Goal: Task Accomplishment & Management: Manage account settings

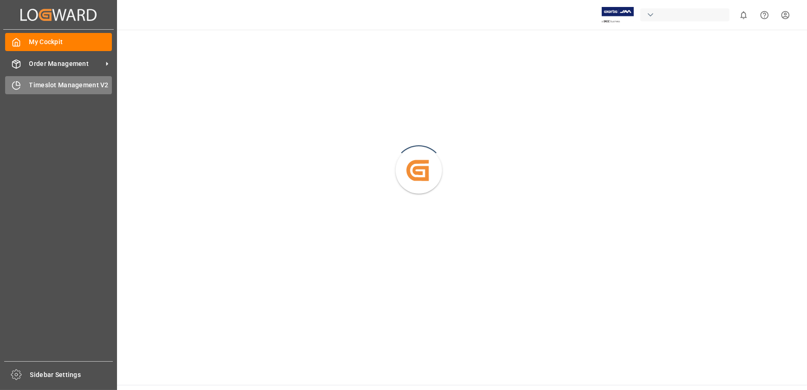
click at [12, 83] on icon at bounding box center [16, 85] width 9 height 9
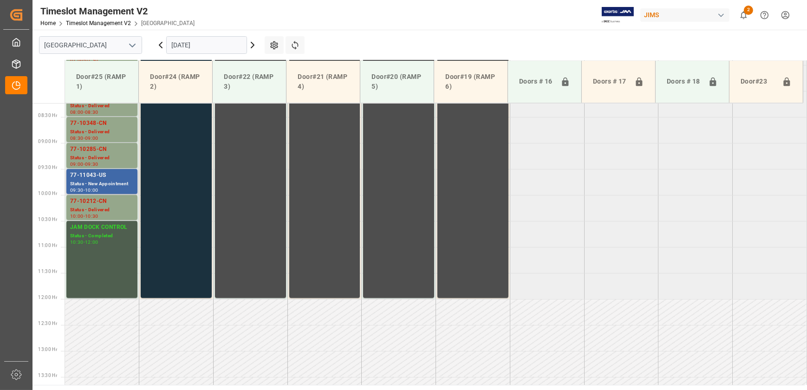
scroll to position [387, 0]
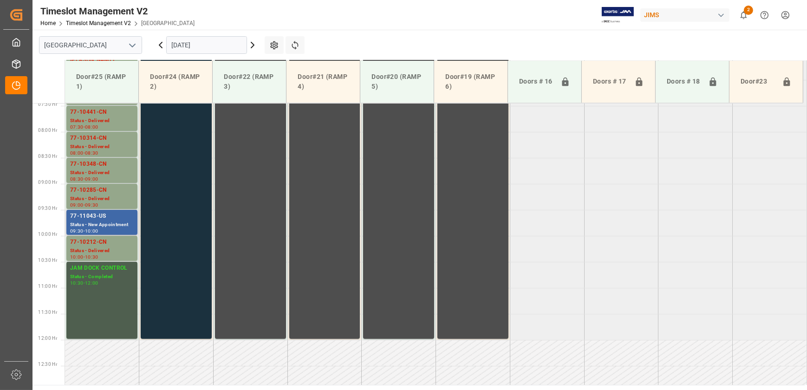
click at [90, 223] on div "Status - New Appointment" at bounding box center [102, 225] width 64 height 8
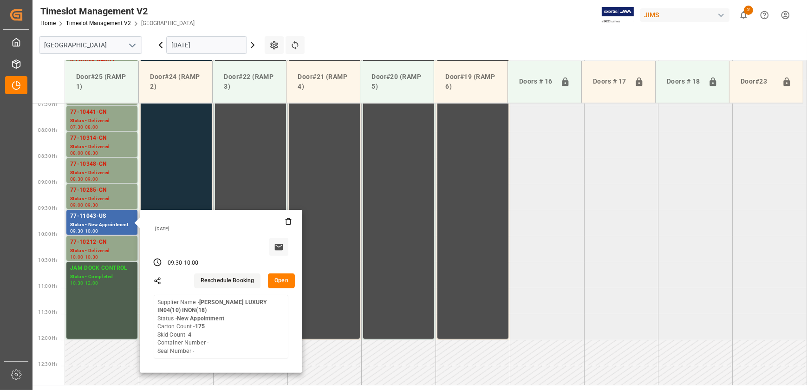
click at [271, 277] on button "Open" at bounding box center [281, 280] width 27 height 15
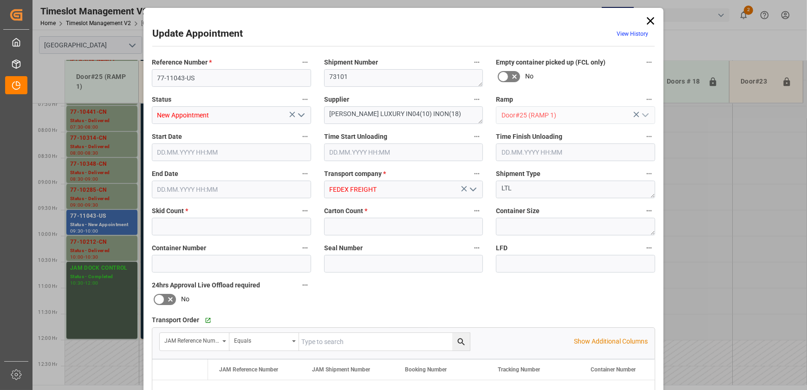
type input "4"
type input "175"
type input "22.09.2025 09:30"
type input "22.09.2025 10:00"
type input "19.09.2025 12:15"
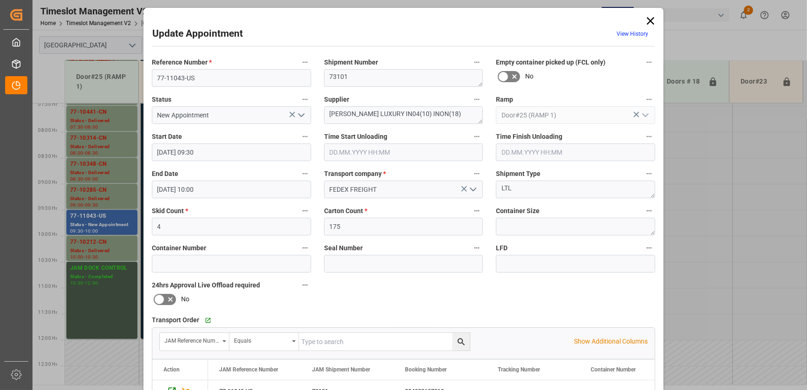
click at [302, 114] on polyline "open menu" at bounding box center [302, 115] width 6 height 3
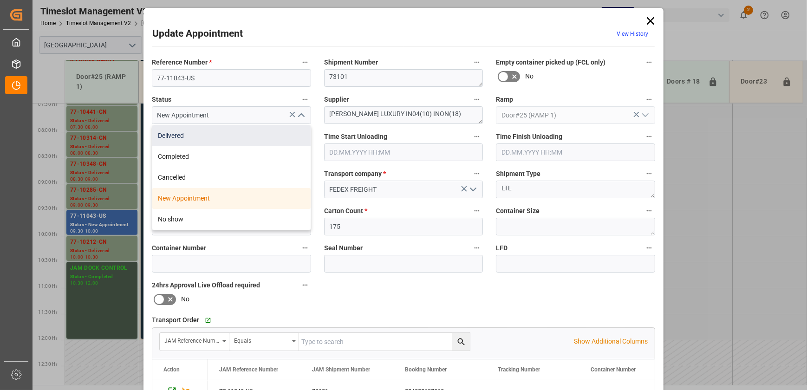
click at [258, 138] on div "Delivered" at bounding box center [231, 135] width 158 height 21
type input "Delivered"
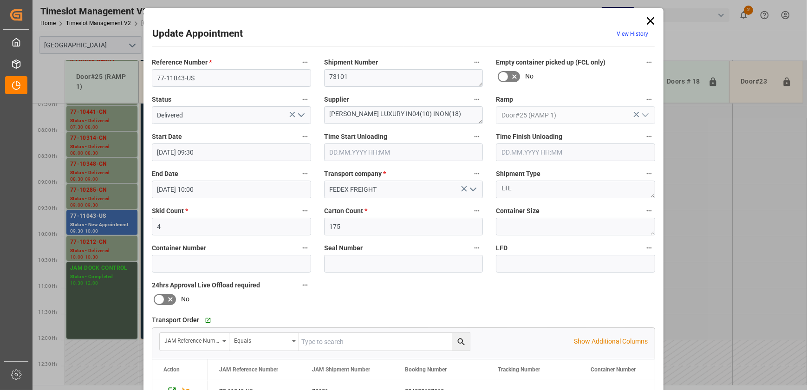
click at [395, 146] on input "text" at bounding box center [403, 152] width 159 height 18
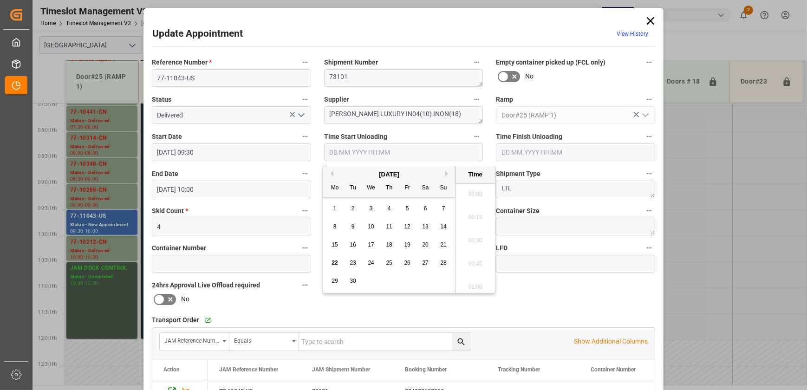
scroll to position [908, 0]
click at [331, 262] on div "22" at bounding box center [335, 263] width 12 height 11
click at [470, 261] on li "10:30" at bounding box center [474, 261] width 39 height 23
type input "[DATE] 10:30"
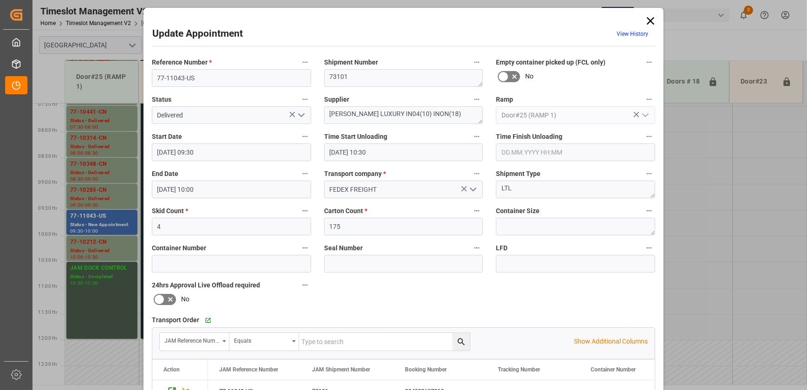
scroll to position [174, 0]
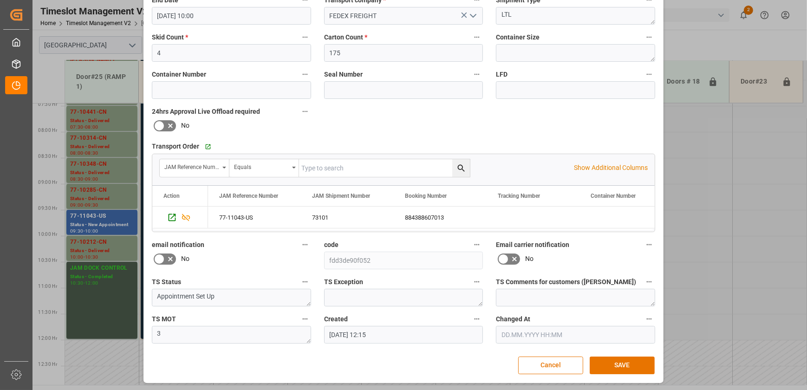
drag, startPoint x: 611, startPoint y: 362, endPoint x: 780, endPoint y: 250, distance: 202.4
click at [614, 357] on button "SAVE" at bounding box center [622, 366] width 65 height 18
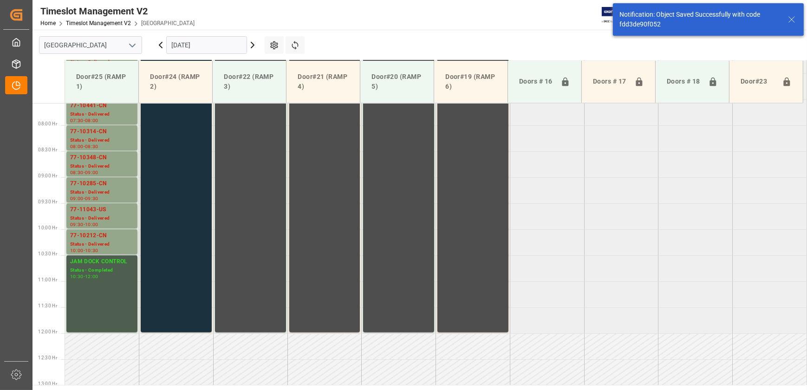
scroll to position [420, 0]
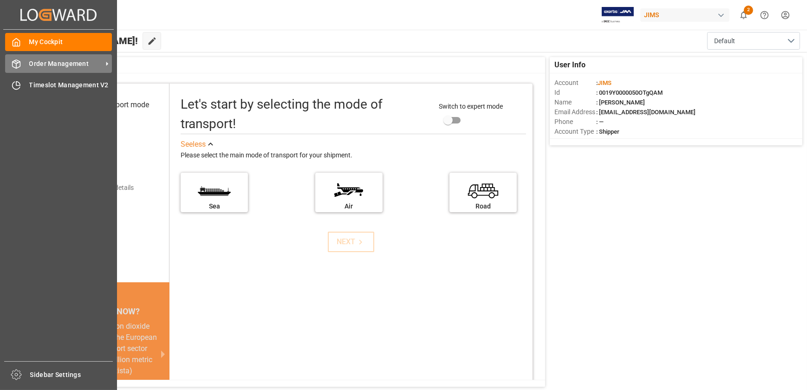
click at [23, 67] on div "Order Management Order Management" at bounding box center [58, 63] width 107 height 18
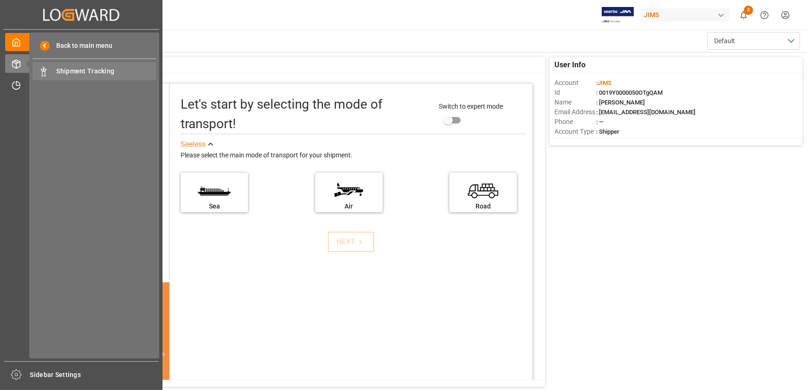
click at [90, 73] on span "Shipment Tracking" at bounding box center [107, 71] width 100 height 10
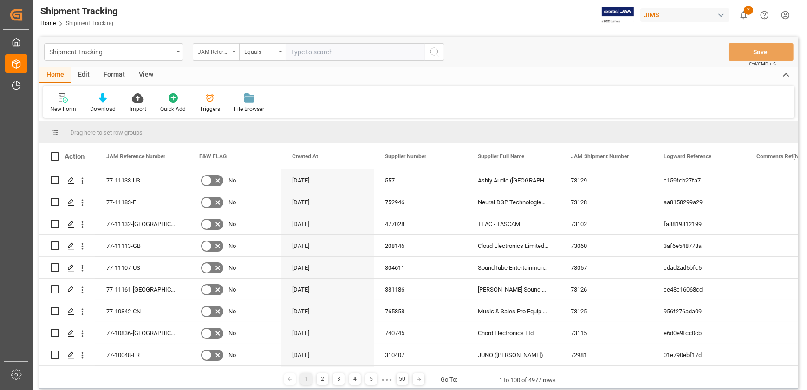
click at [230, 52] on div "JAM Reference Number" at bounding box center [216, 52] width 46 height 18
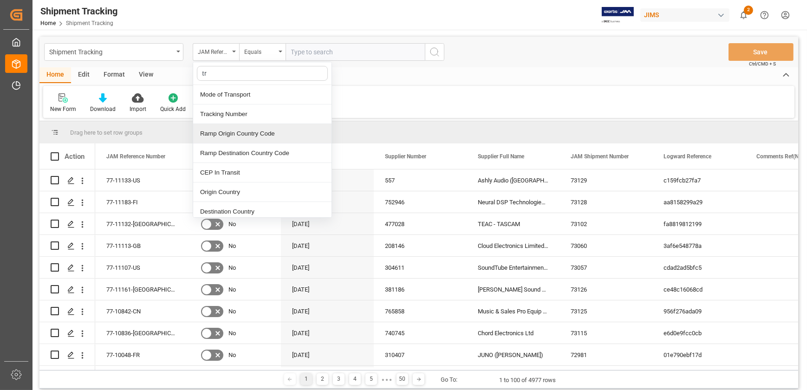
type input "tra"
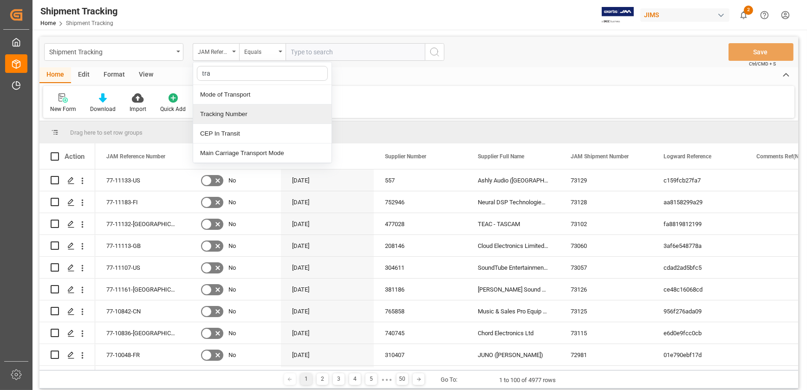
click at [231, 118] on div "Tracking Number" at bounding box center [262, 113] width 138 height 19
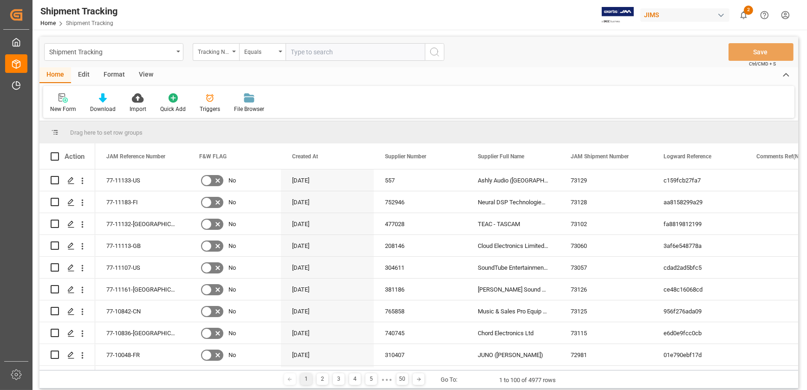
click at [294, 48] on input "text" at bounding box center [355, 52] width 139 height 18
type input "en399914035jp"
click at [434, 52] on icon "search button" at bounding box center [434, 51] width 11 height 11
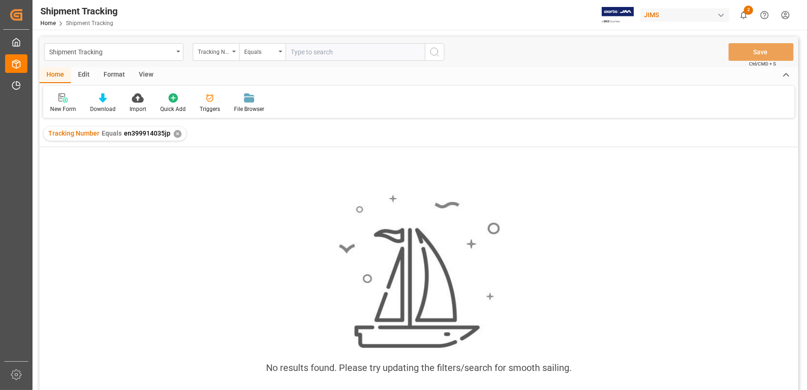
click at [142, 131] on span "en399914035jp" at bounding box center [147, 133] width 46 height 7
click at [149, 131] on span "en399914035jp" at bounding box center [147, 133] width 46 height 7
click at [151, 131] on span "en399914035jp" at bounding box center [147, 133] width 46 height 7
drag, startPoint x: 151, startPoint y: 131, endPoint x: 160, endPoint y: 131, distance: 9.3
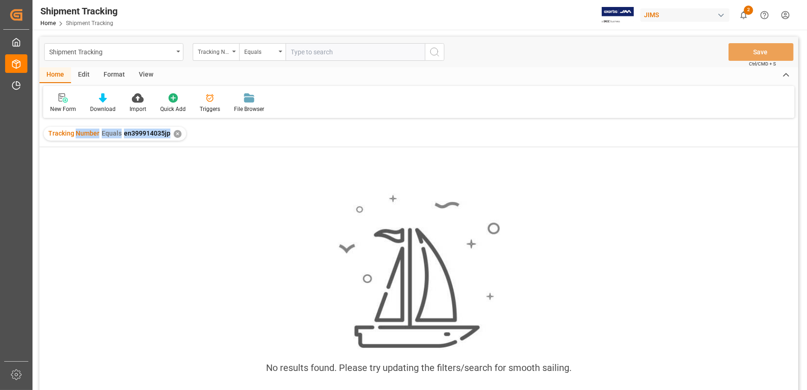
click at [160, 131] on span "en399914035jp" at bounding box center [147, 133] width 46 height 7
drag, startPoint x: 167, startPoint y: 134, endPoint x: 149, endPoint y: 134, distance: 18.6
click at [149, 134] on span "en399914035jp" at bounding box center [147, 133] width 46 height 7
copy span "4035jp"
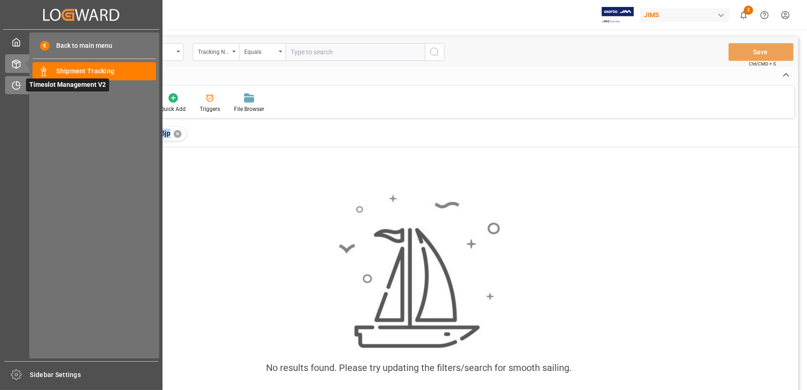
click at [17, 82] on icon at bounding box center [16, 85] width 9 height 9
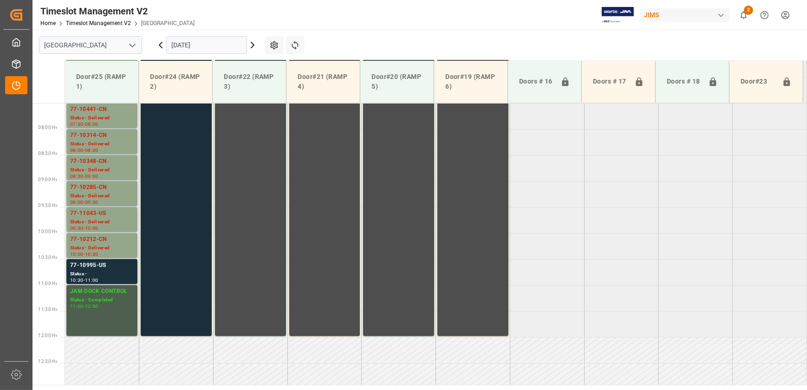
scroll to position [397, 0]
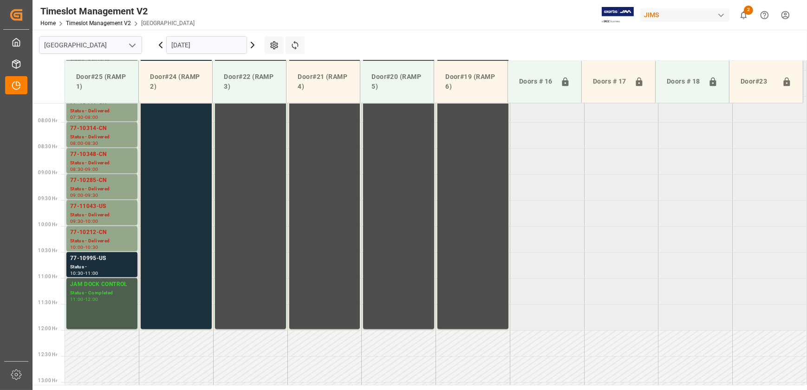
click at [117, 262] on div "77-10995-US" at bounding box center [102, 258] width 64 height 9
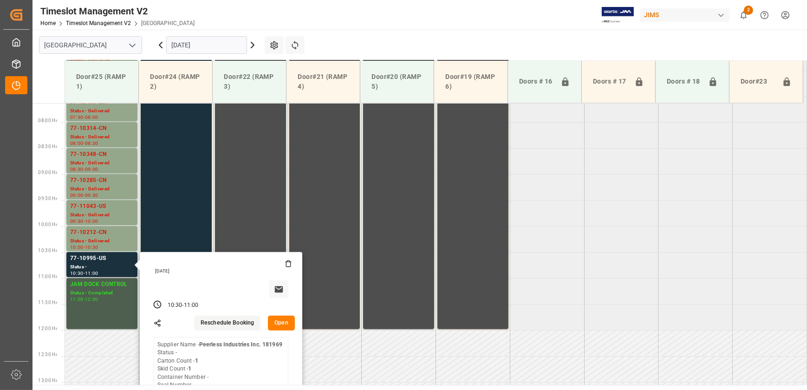
click at [281, 319] on button "Open" at bounding box center [281, 323] width 27 height 15
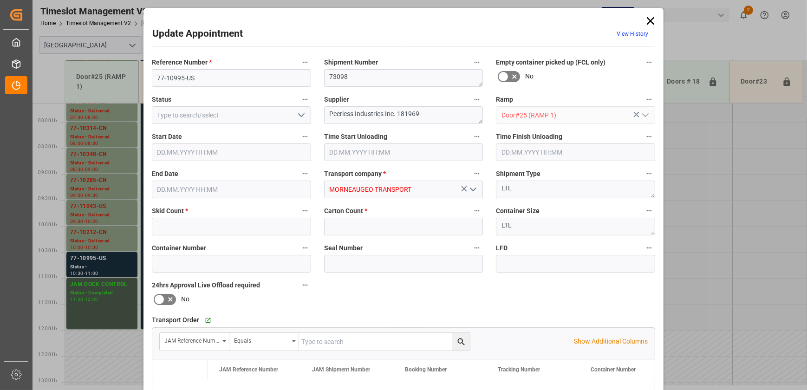
type input "1"
type input "[DATE] 10:30"
type input "[DATE] 11:00"
type input "[DATE] 14:57"
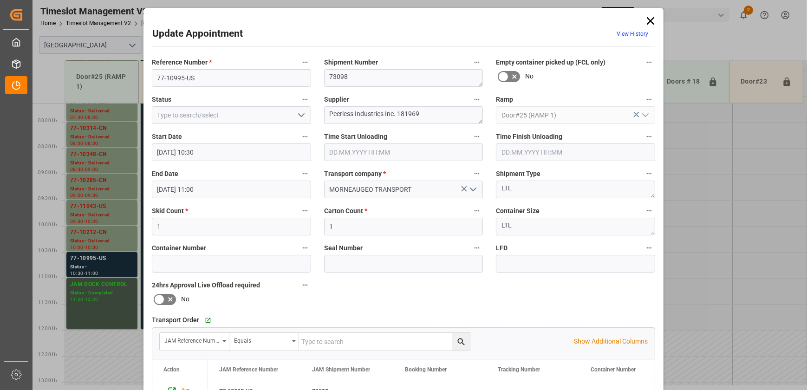
click at [650, 18] on icon at bounding box center [650, 20] width 13 height 13
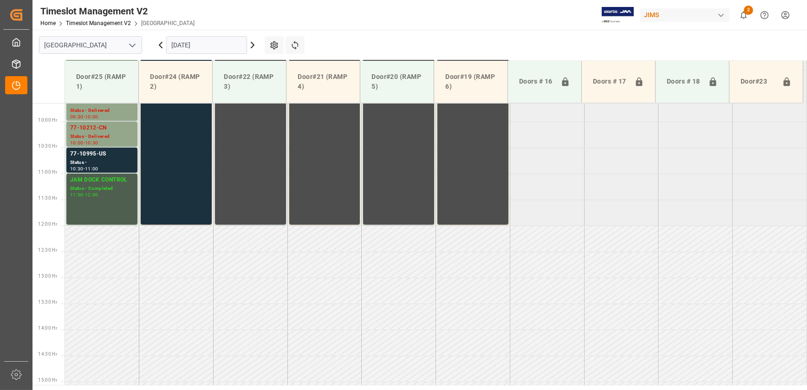
scroll to position [524, 0]
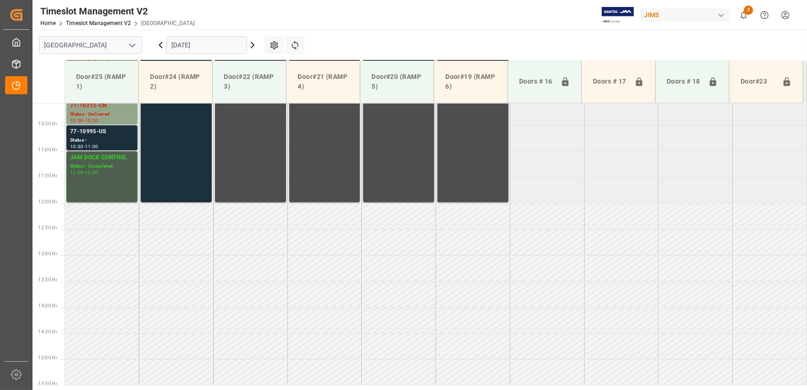
click at [95, 134] on div "77-10995-US" at bounding box center [102, 131] width 64 height 9
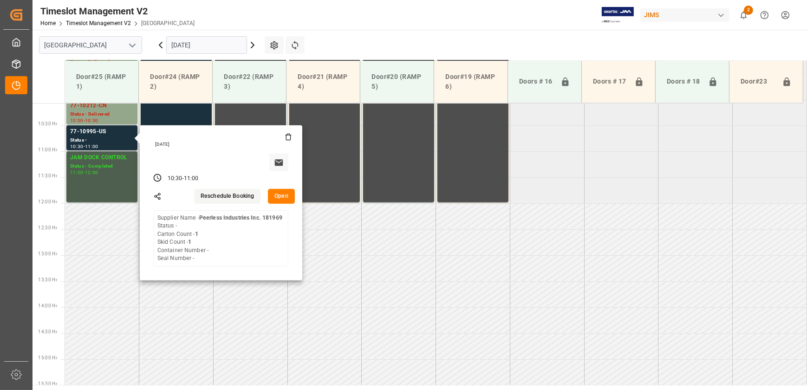
click at [276, 195] on button "Open" at bounding box center [281, 196] width 27 height 15
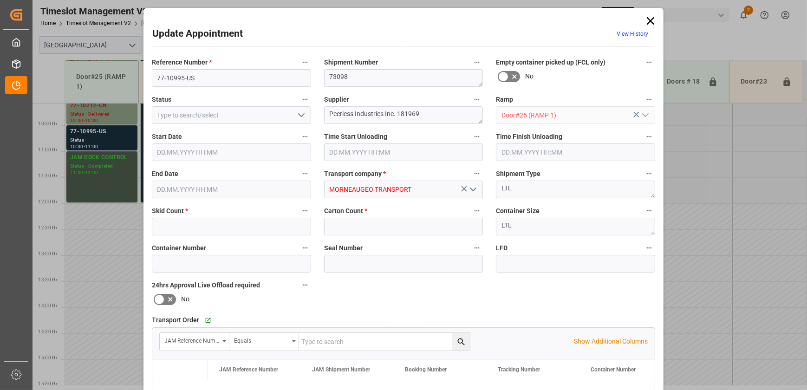
type input "1"
type input "[DATE] 10:30"
type input "[DATE] 11:00"
type input "[DATE] 14:57"
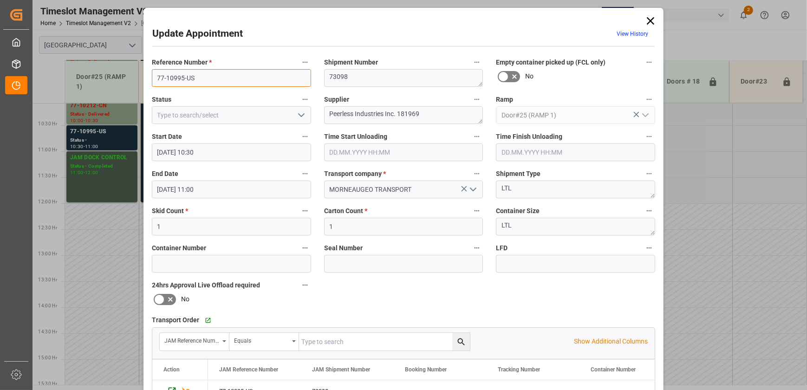
click at [234, 75] on input "77-10995-US" at bounding box center [231, 78] width 159 height 18
click at [200, 74] on input "77-10995-US" at bounding box center [231, 78] width 159 height 18
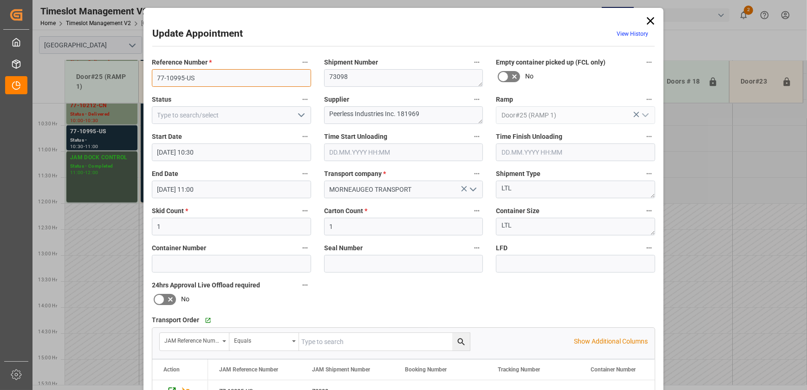
click at [200, 74] on input "77-10995-US" at bounding box center [231, 78] width 159 height 18
click at [649, 20] on icon at bounding box center [650, 20] width 7 height 7
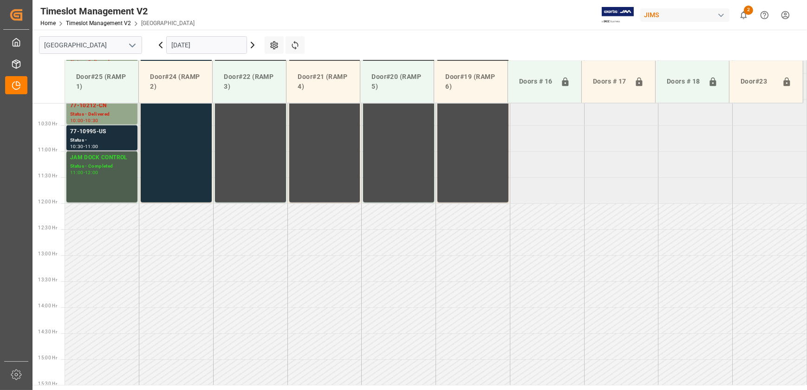
click at [131, 136] on div "Status -" at bounding box center [102, 140] width 64 height 8
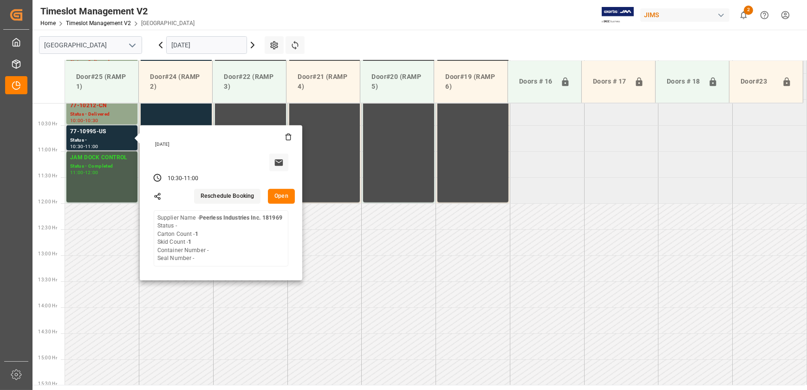
click at [276, 193] on button "Open" at bounding box center [281, 196] width 27 height 15
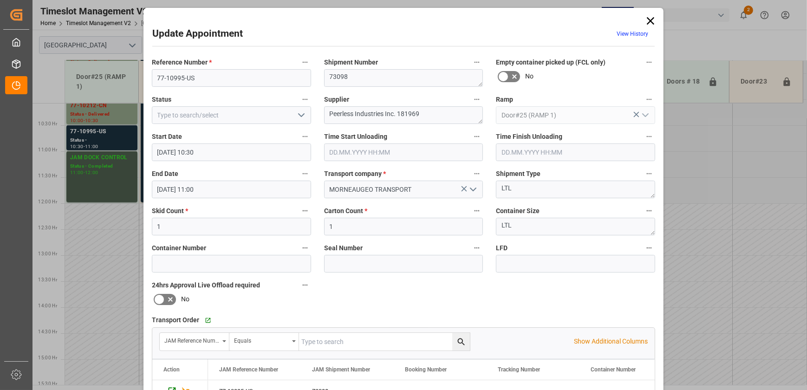
drag, startPoint x: 649, startPoint y: 23, endPoint x: 339, endPoint y: 82, distance: 316.1
click at [650, 22] on icon at bounding box center [650, 20] width 13 height 13
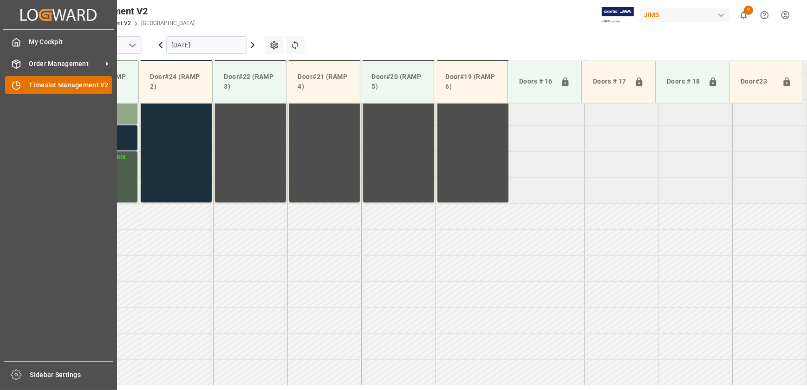
click at [20, 88] on icon at bounding box center [16, 85] width 9 height 9
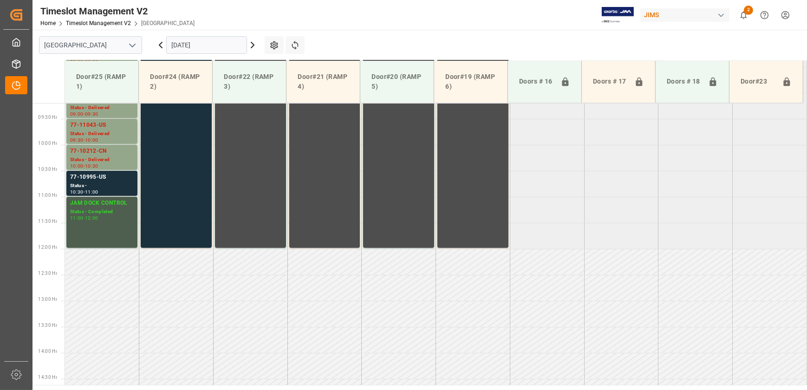
scroll to position [524, 0]
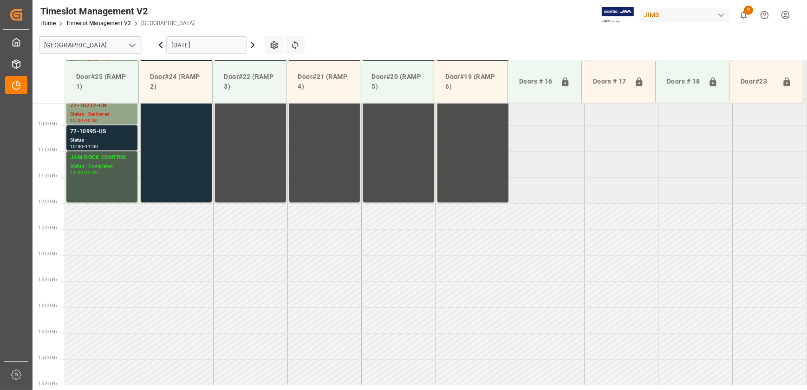
click at [100, 139] on div "Status -" at bounding box center [102, 140] width 64 height 8
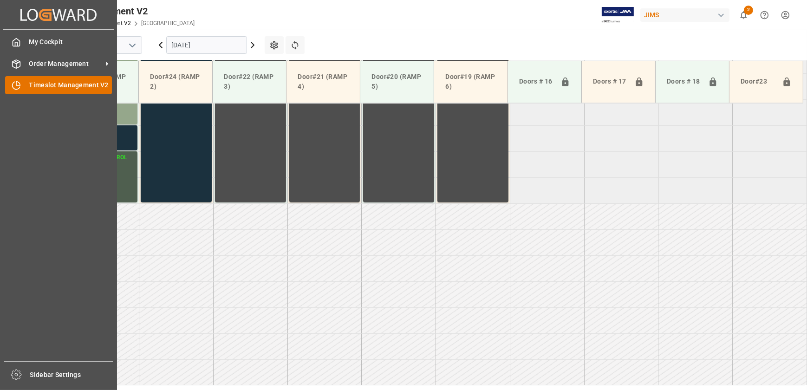
click at [24, 89] on div "Timeslot Management V2 Timeslot Management V2" at bounding box center [58, 85] width 107 height 18
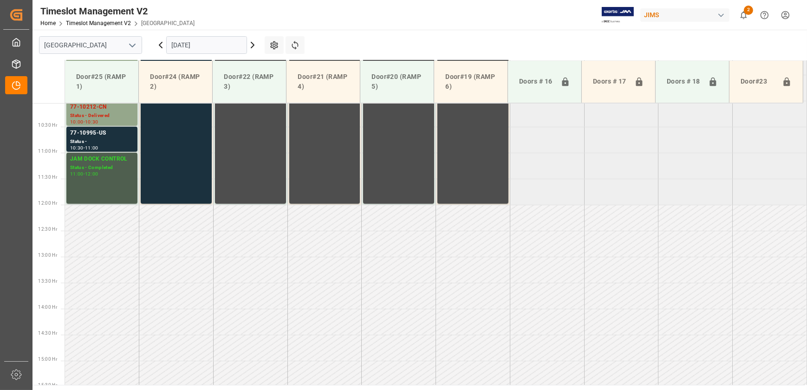
scroll to position [524, 0]
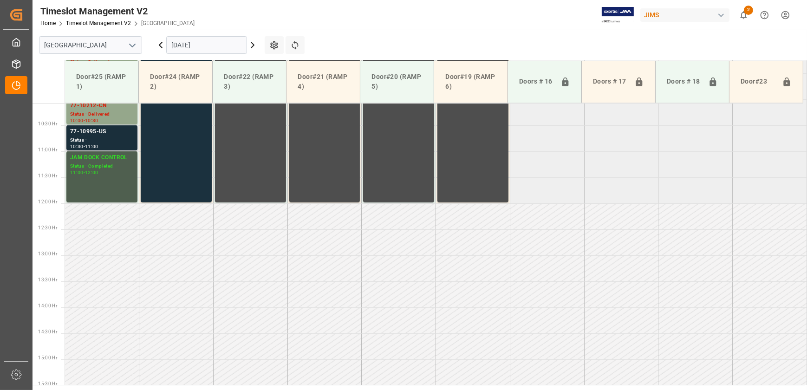
click at [106, 133] on div "77-10995-US" at bounding box center [102, 131] width 64 height 9
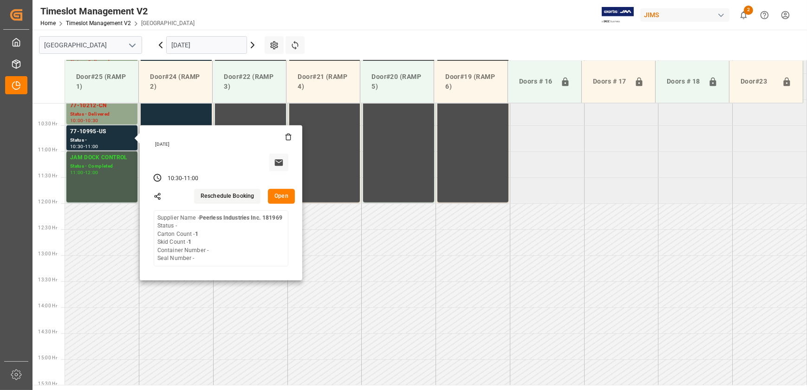
click at [277, 191] on button "Open" at bounding box center [281, 196] width 27 height 15
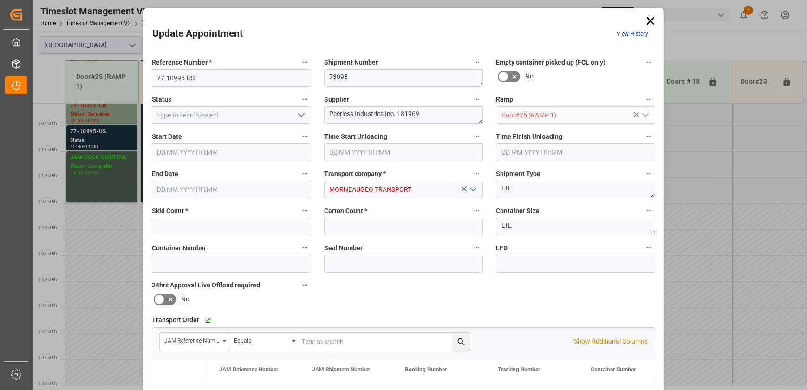
type input "1"
type input "[DATE] 10:30"
type input "[DATE] 11:00"
type input "[DATE] 14:57"
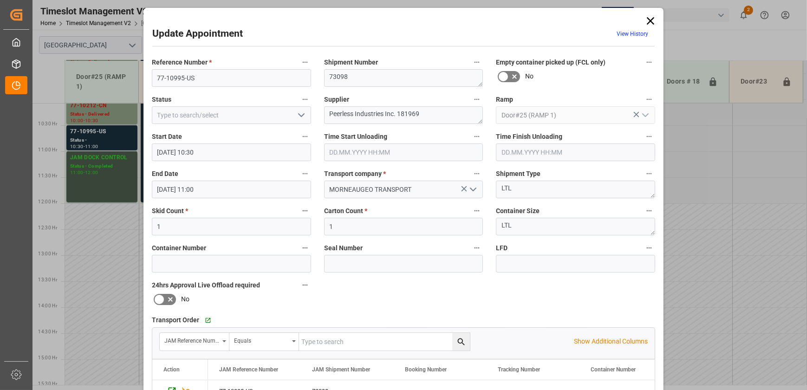
click at [651, 19] on icon at bounding box center [650, 20] width 13 height 13
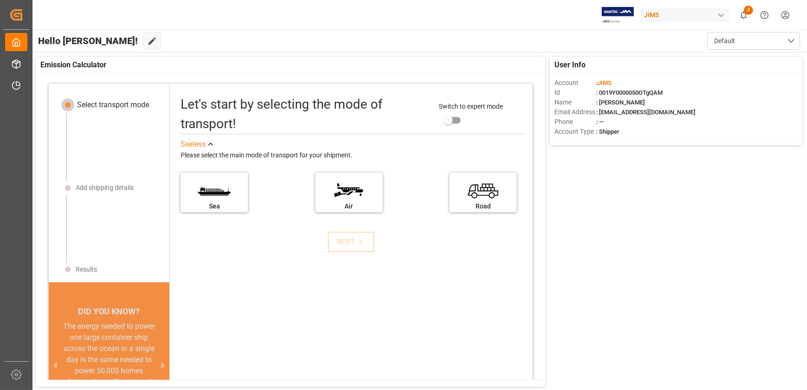
drag, startPoint x: 577, startPoint y: 282, endPoint x: 567, endPoint y: 273, distance: 13.8
click at [577, 282] on div "User Info Account : JIMS Id : 0019Y0000050OTgQAM Name : Zahra Razavi Email Addr…" at bounding box center [419, 221] width 776 height 339
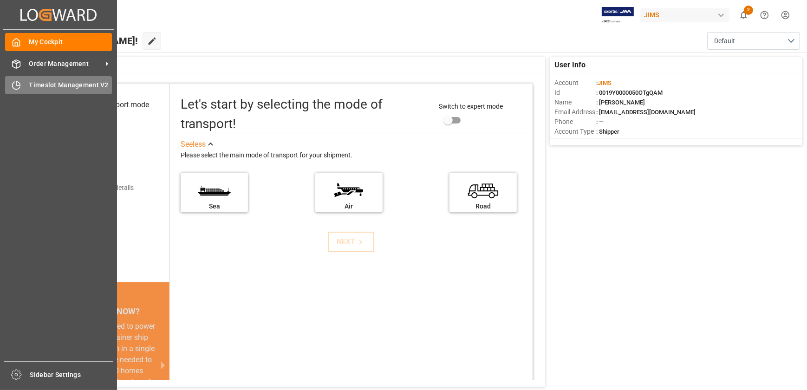
click at [12, 87] on icon at bounding box center [16, 85] width 9 height 9
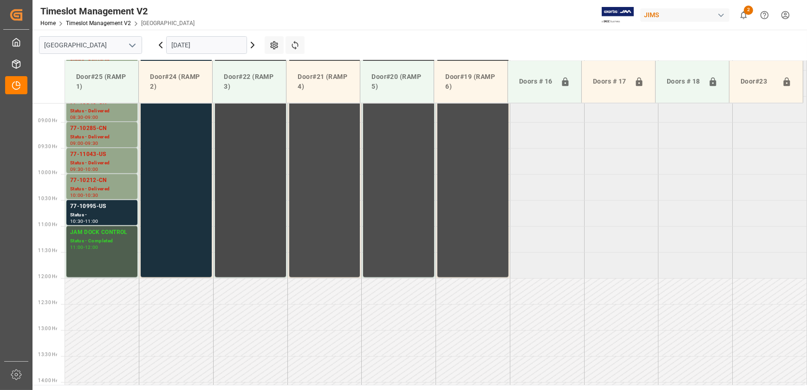
scroll to position [524, 0]
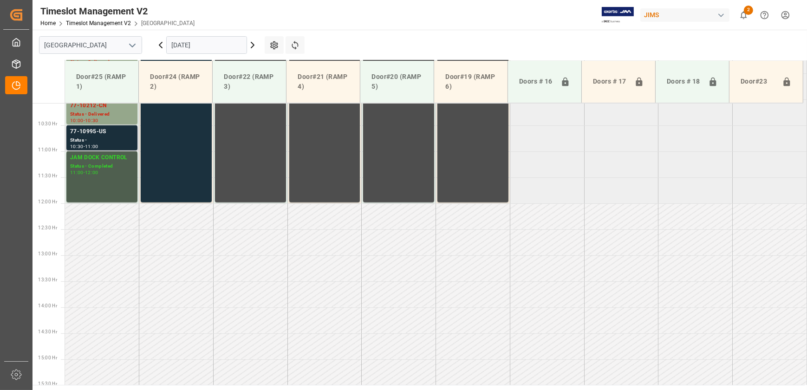
click at [115, 139] on div "Status -" at bounding box center [102, 140] width 64 height 8
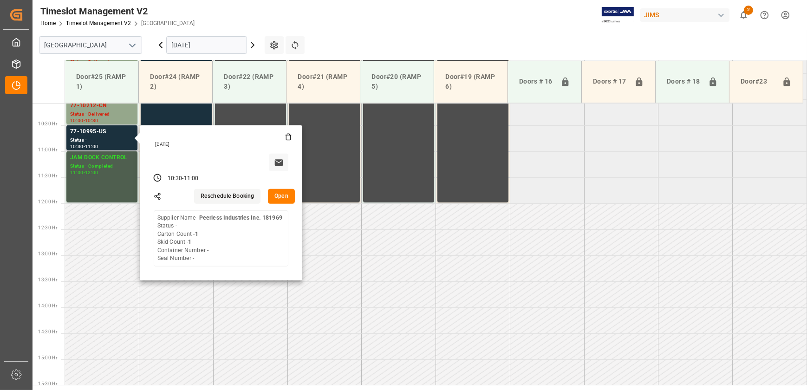
click at [279, 194] on button "Open" at bounding box center [281, 196] width 27 height 15
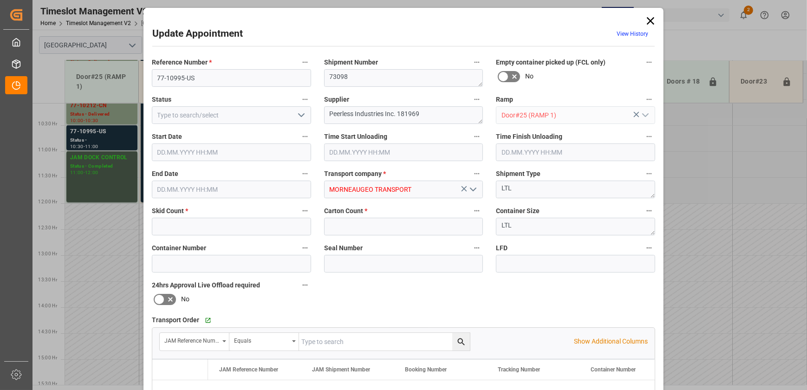
type input "1"
type input "[DATE] 10:30"
type input "[DATE] 11:00"
type input "[DATE] 14:57"
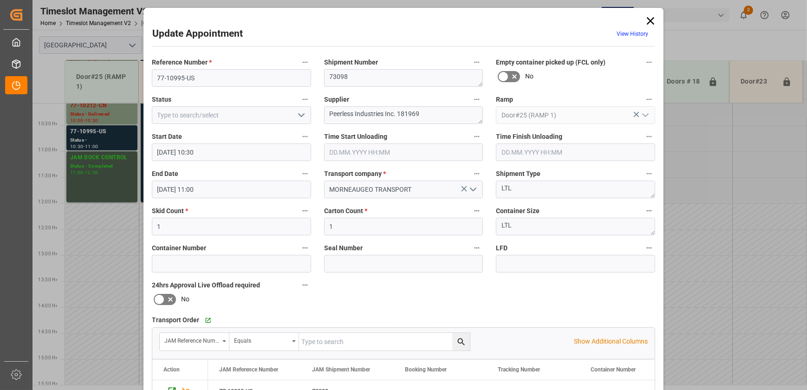
click at [653, 16] on icon at bounding box center [650, 20] width 13 height 13
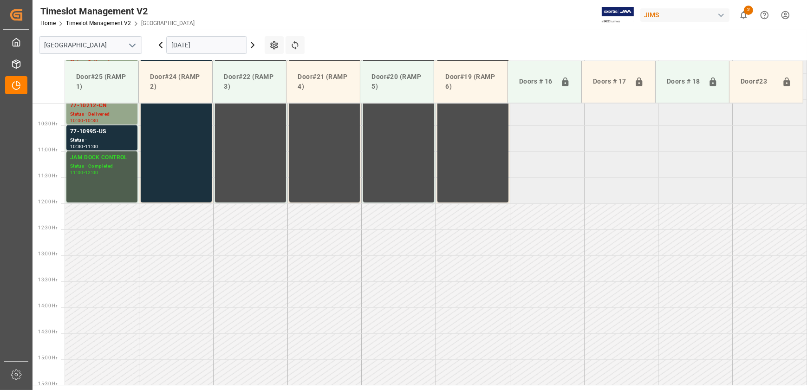
click at [256, 45] on icon at bounding box center [252, 44] width 11 height 11
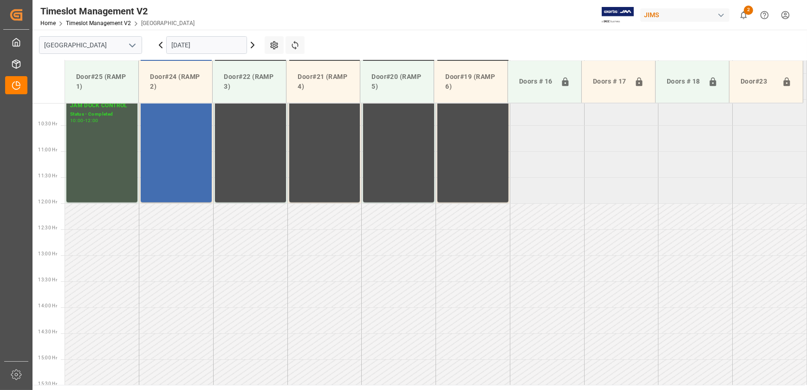
scroll to position [397, 0]
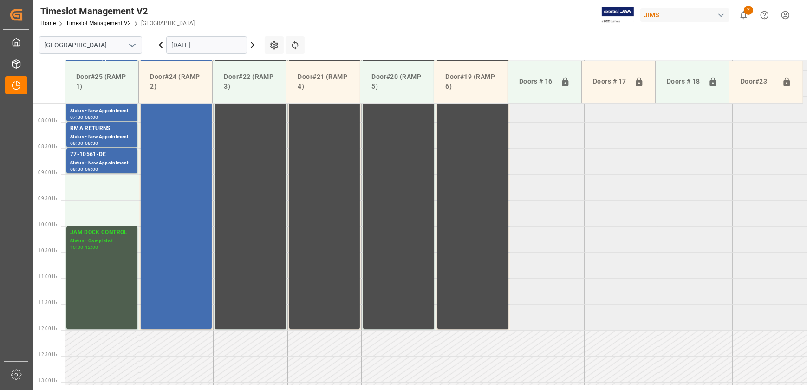
click at [162, 42] on icon at bounding box center [160, 44] width 11 height 11
